Goal: Task Accomplishment & Management: Use online tool/utility

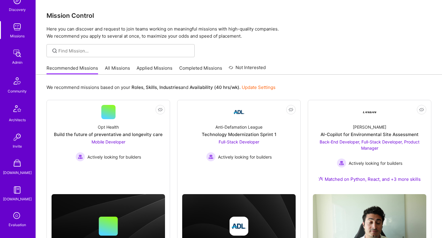
scroll to position [189, 0]
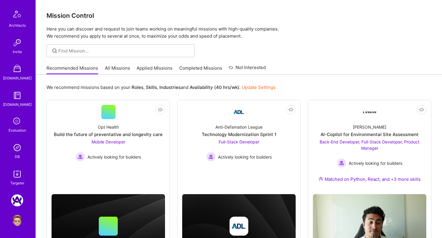
click at [22, 155] on link "DB" at bounding box center [17, 151] width 37 height 18
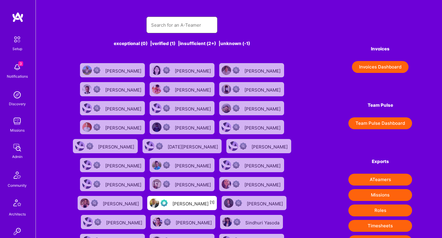
click at [185, 23] on input "text" at bounding box center [182, 24] width 62 height 15
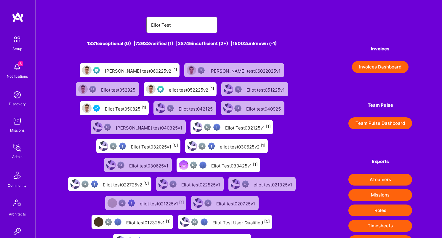
type input "Eliot Test"
click at [146, 104] on div "Eliot Test050825 [1]" at bounding box center [126, 108] width 42 height 8
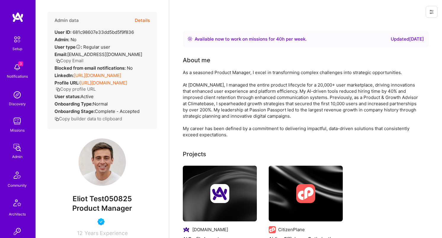
click at [102, 34] on div "User ID: 681c98607e33dd5bd5f9f836" at bounding box center [94, 32] width 79 height 6
copy div "681c98607e33dd5bd5f9f836"
click at [431, 12] on icon at bounding box center [432, 11] width 5 height 5
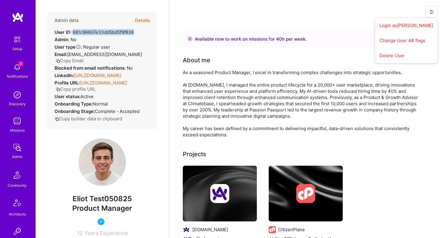
click at [417, 26] on button "Login as [PERSON_NAME]" at bounding box center [406, 25] width 63 height 15
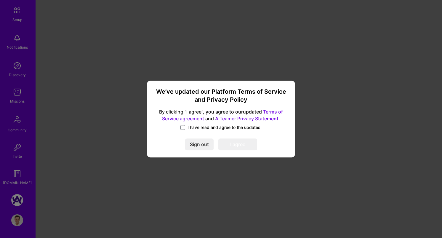
scroll to position [29, 0]
